Goal: Book appointment/travel/reservation

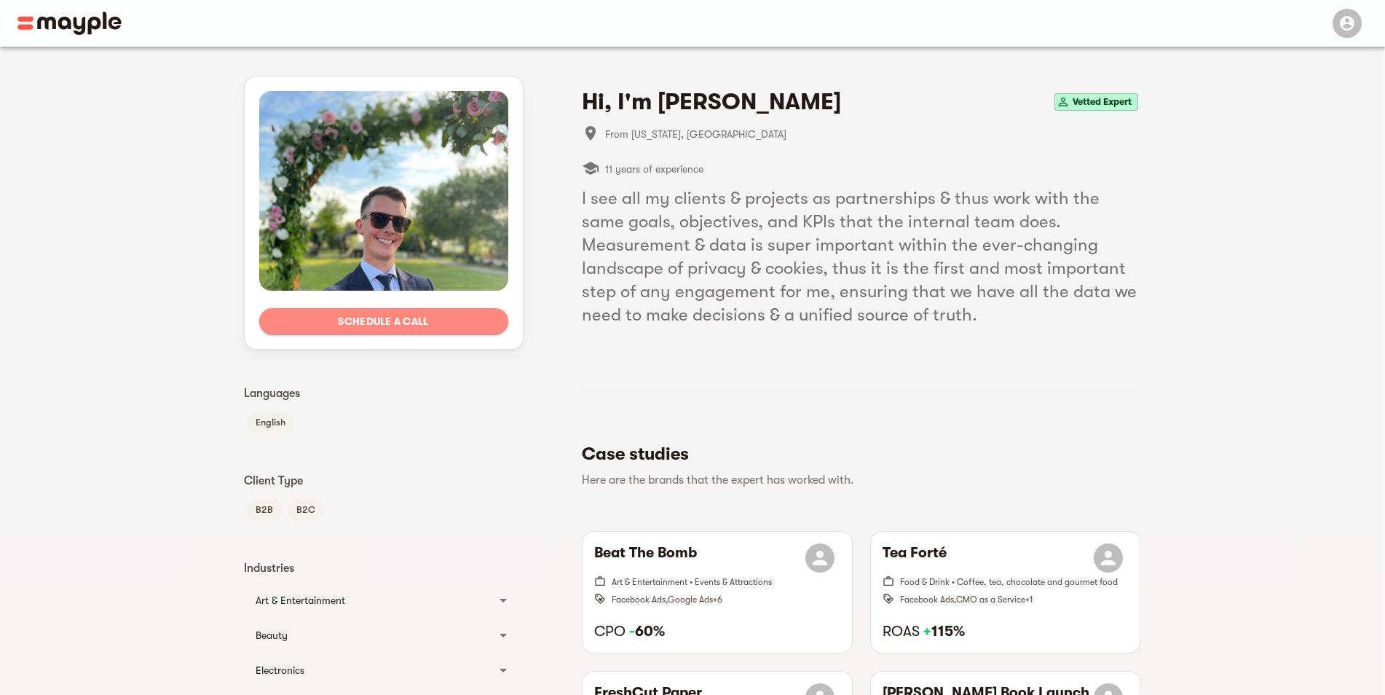
click at [416, 319] on span "Schedule a call" at bounding box center [384, 320] width 226 height 17
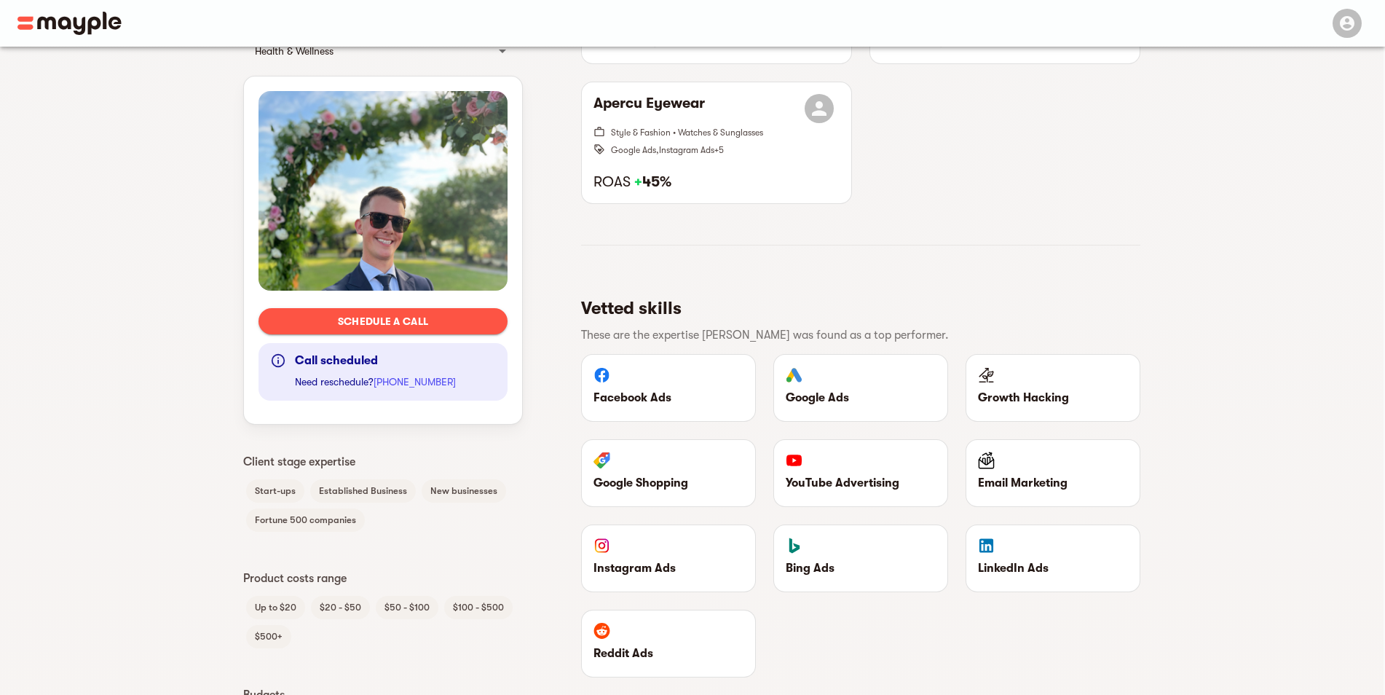
scroll to position [946, 0]
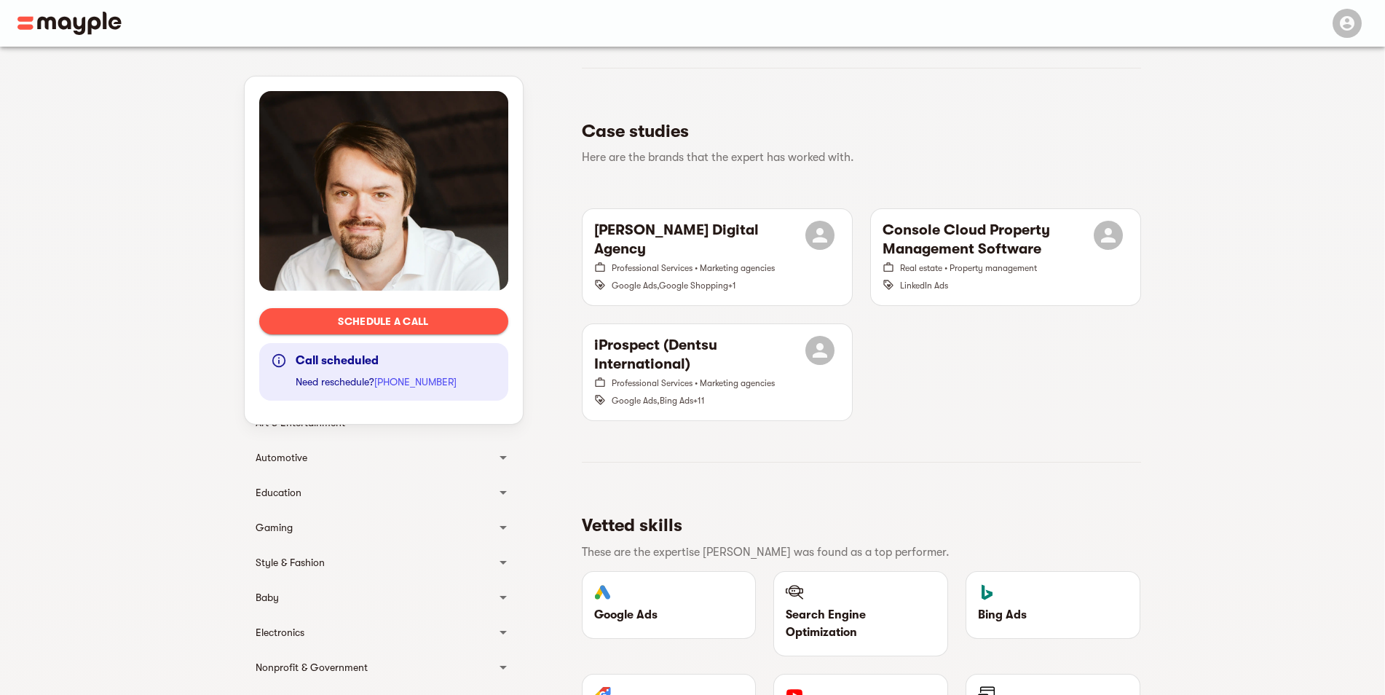
scroll to position [146, 0]
